Goal: Information Seeking & Learning: Learn about a topic

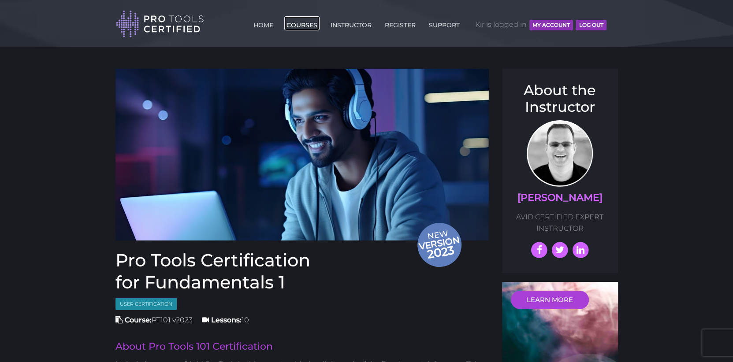
click at [307, 25] on link "COURSES" at bounding box center [301, 23] width 35 height 14
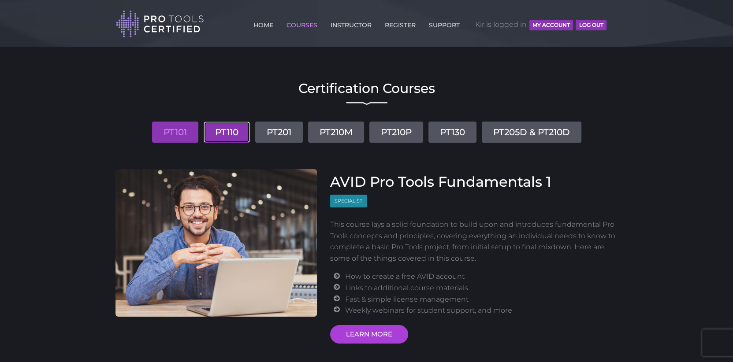
click at [236, 130] on link "PT110" at bounding box center [227, 132] width 46 height 21
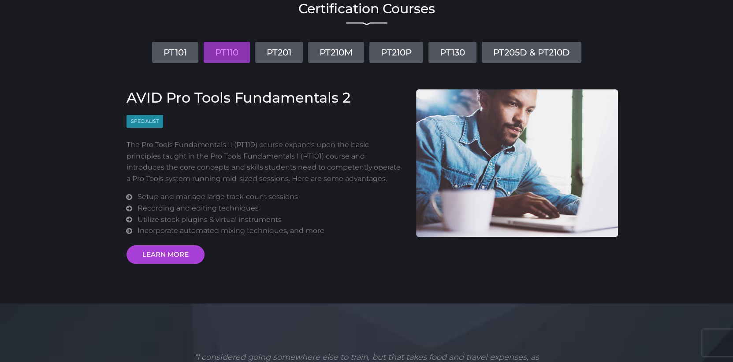
scroll to position [80, 0]
click at [166, 255] on link "LEARN MORE" at bounding box center [165, 254] width 78 height 19
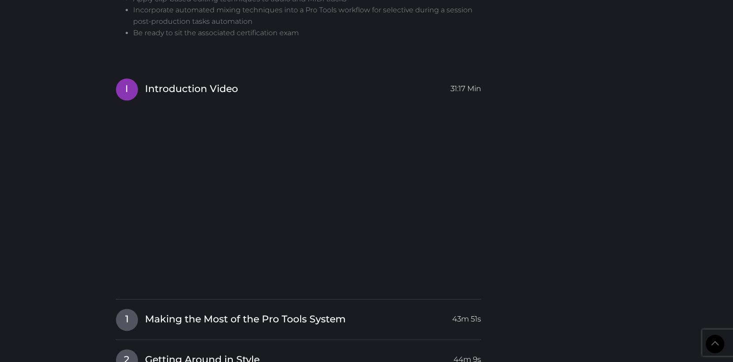
scroll to position [875, 0]
